Goal: Navigation & Orientation: Find specific page/section

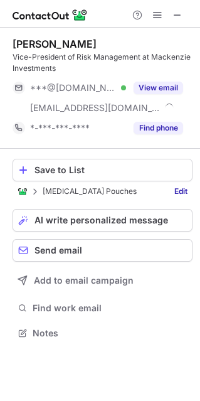
scroll to position [324, 200]
click at [181, 12] on span at bounding box center [178, 15] width 10 height 10
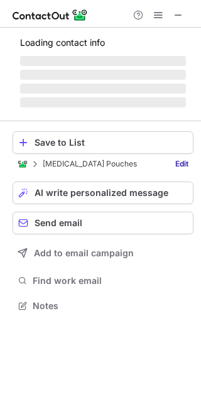
scroll to position [6, 6]
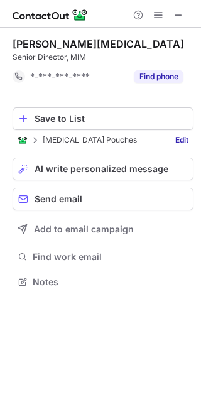
scroll to position [272, 201]
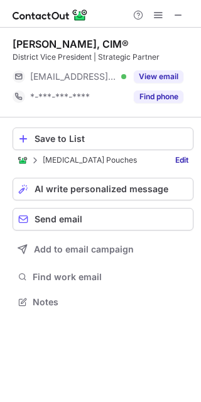
scroll to position [6, 6]
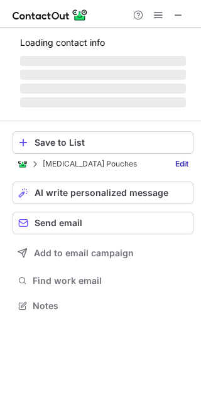
scroll to position [304, 201]
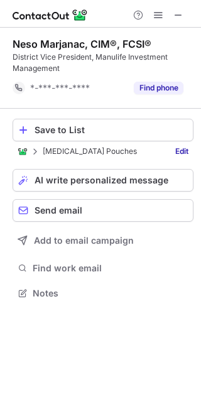
scroll to position [284, 201]
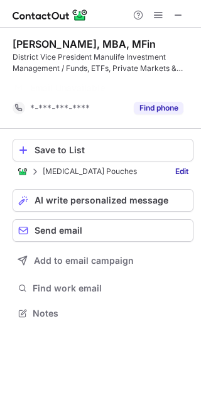
scroll to position [284, 201]
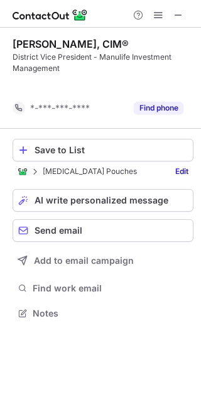
scroll to position [284, 201]
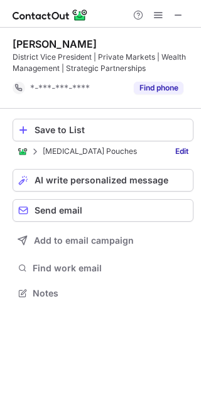
scroll to position [284, 201]
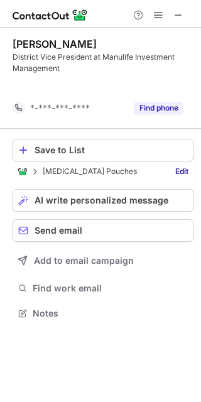
scroll to position [284, 201]
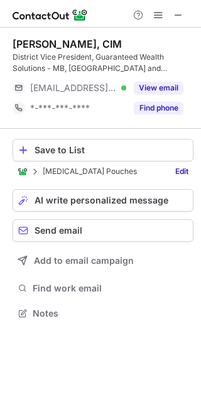
scroll to position [304, 201]
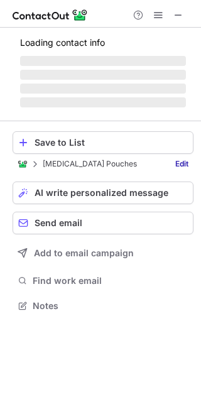
scroll to position [304, 201]
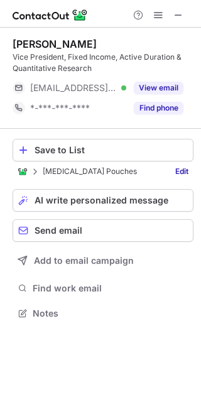
scroll to position [304, 201]
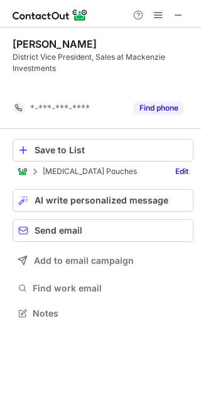
scroll to position [284, 201]
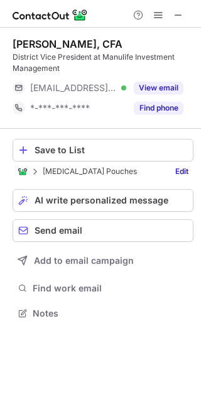
scroll to position [304, 201]
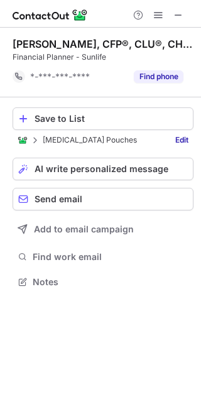
scroll to position [272, 201]
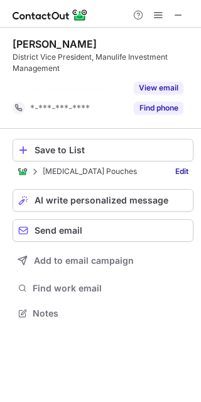
scroll to position [284, 201]
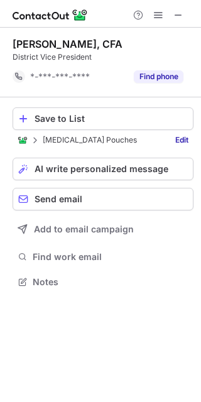
scroll to position [272, 201]
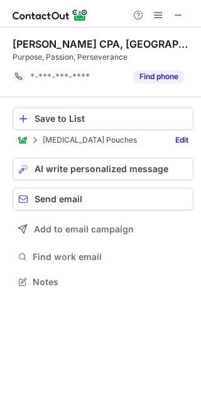
scroll to position [272, 201]
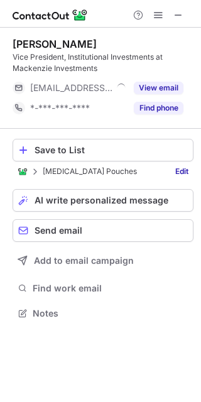
scroll to position [304, 201]
